Goal: Find specific page/section: Find specific page/section

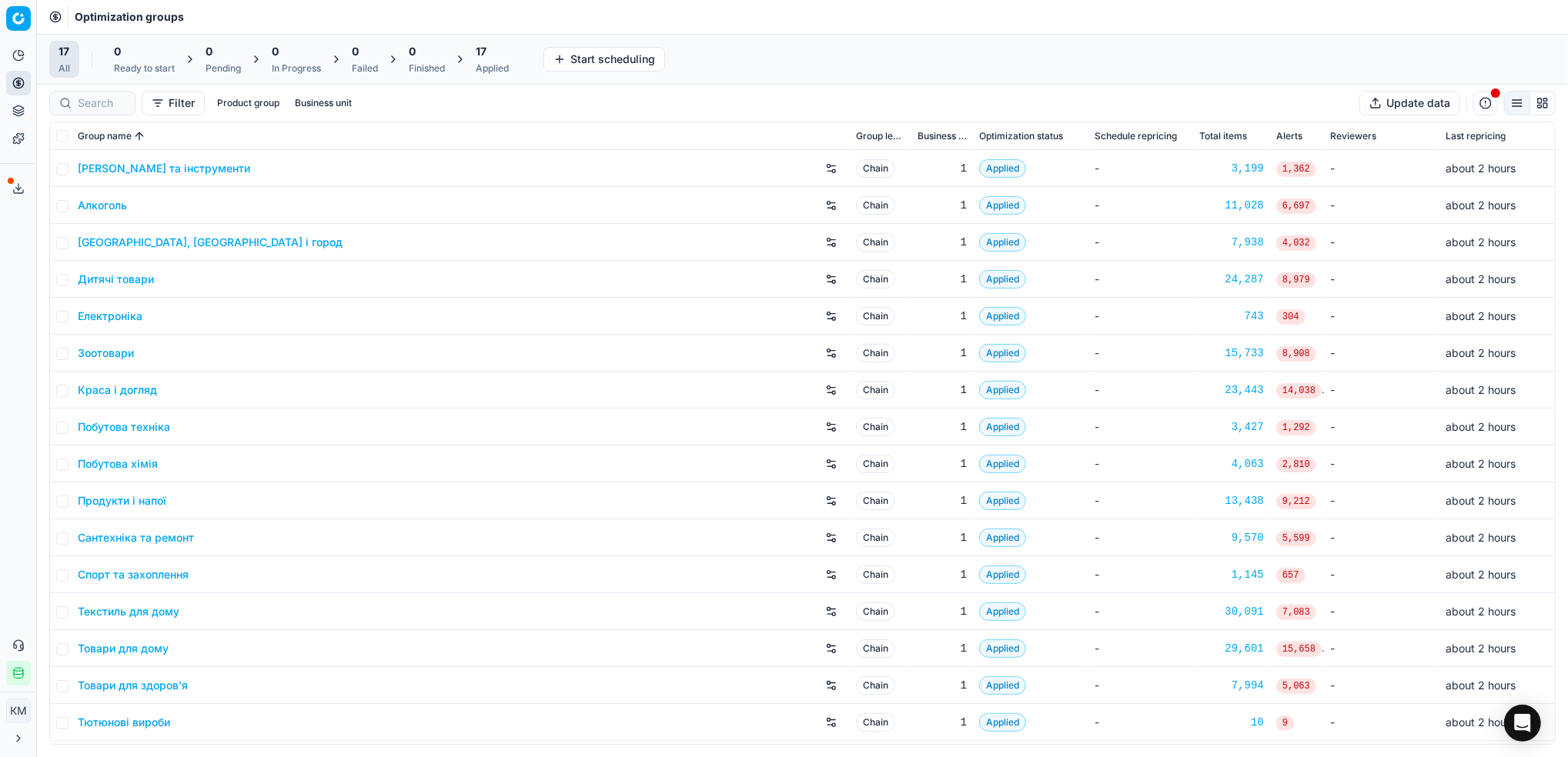
click at [128, 396] on link "Краса і догляд" at bounding box center [118, 390] width 80 height 16
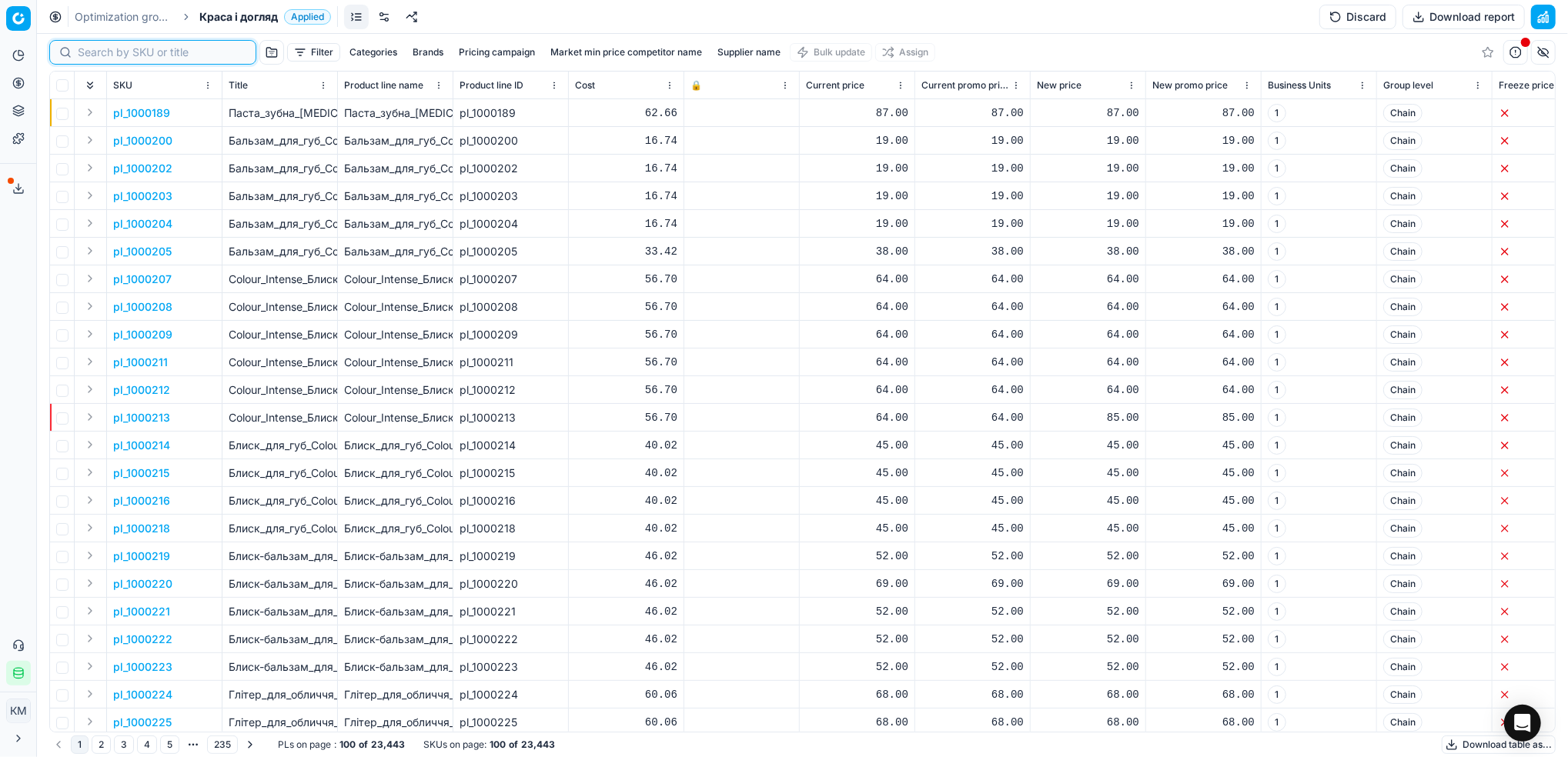
click at [104, 58] on input at bounding box center [162, 52] width 169 height 16
paste input "1360467"
type input "1360467"
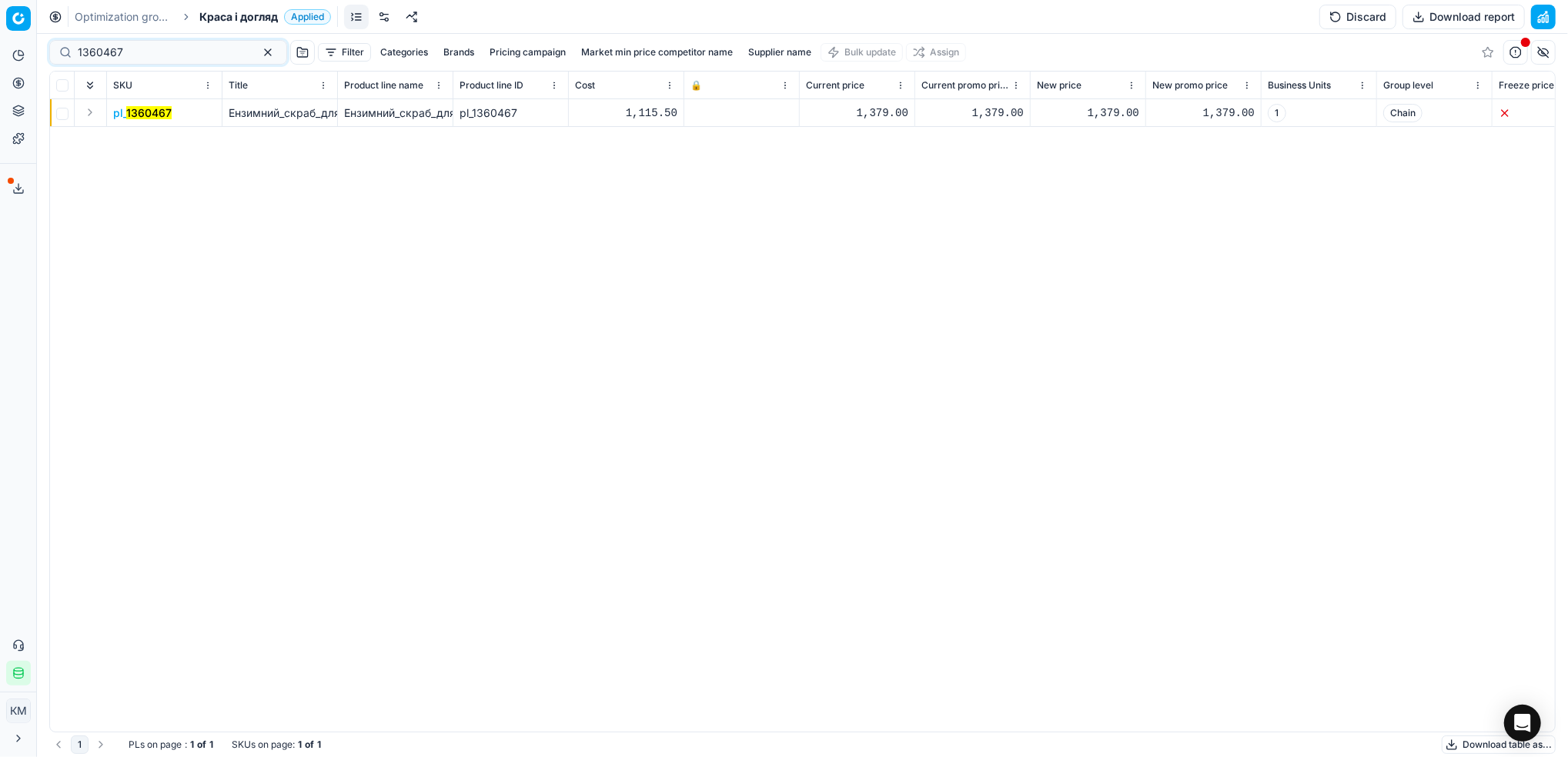
click at [155, 119] on mark "1360467" at bounding box center [149, 112] width 45 height 13
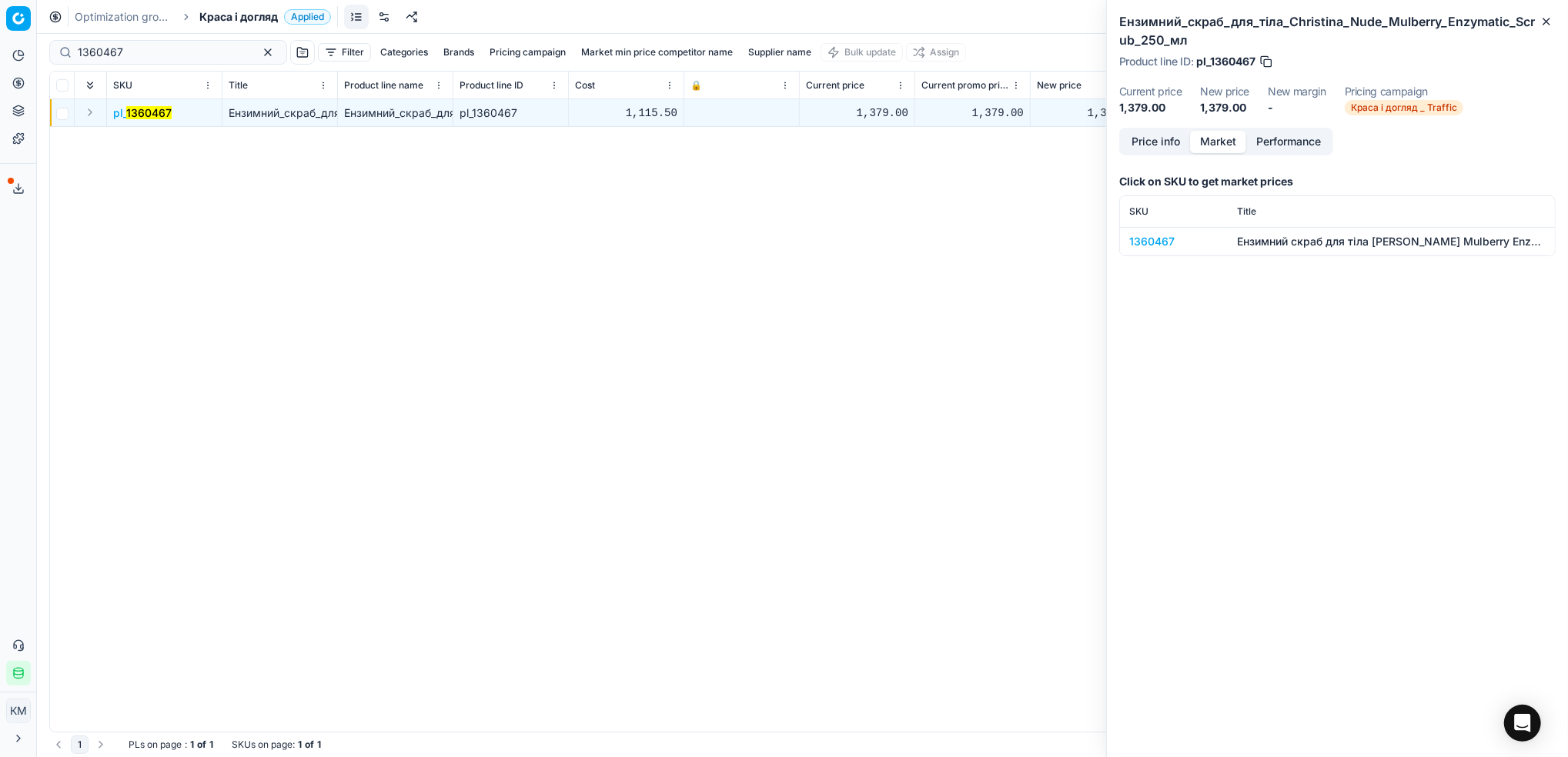
click at [1217, 139] on button "Market" at bounding box center [1219, 142] width 56 height 23
click at [1158, 234] on div "1360467" at bounding box center [1174, 242] width 89 height 16
